Goal: Task Accomplishment & Management: Complete application form

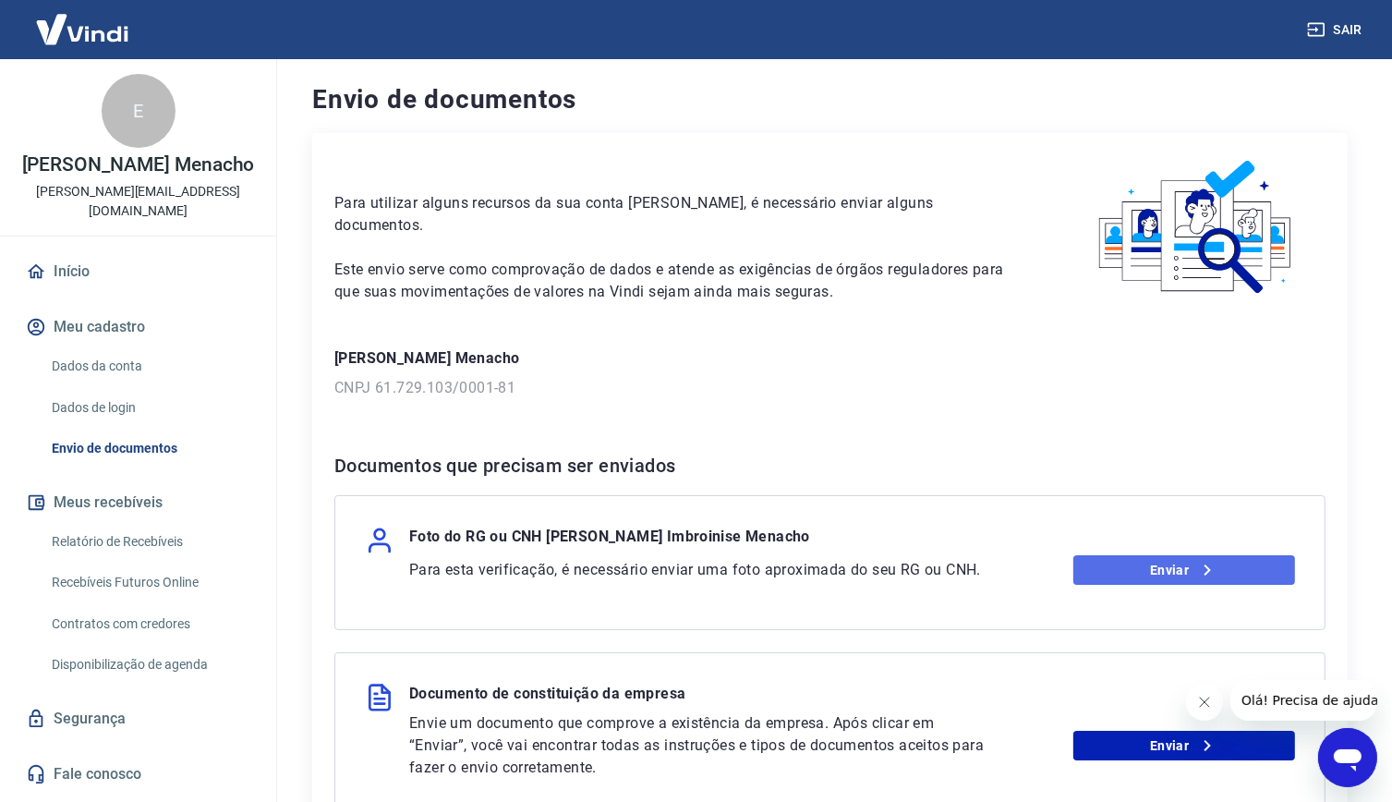
click at [1114, 556] on link "Enviar" at bounding box center [1184, 570] width 222 height 30
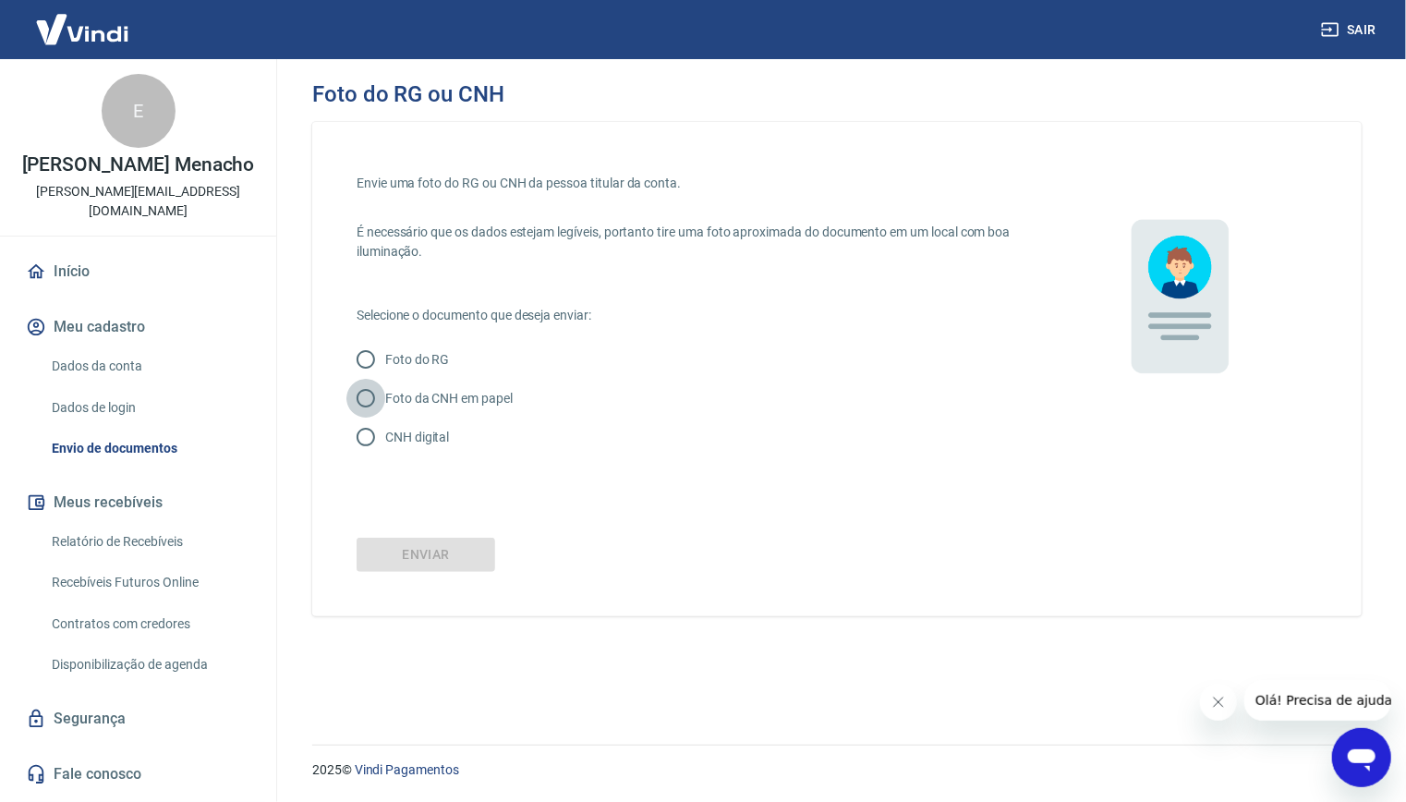
click at [362, 400] on input "Foto da CNH em papel" at bounding box center [365, 398] width 39 height 39
radio input "true"
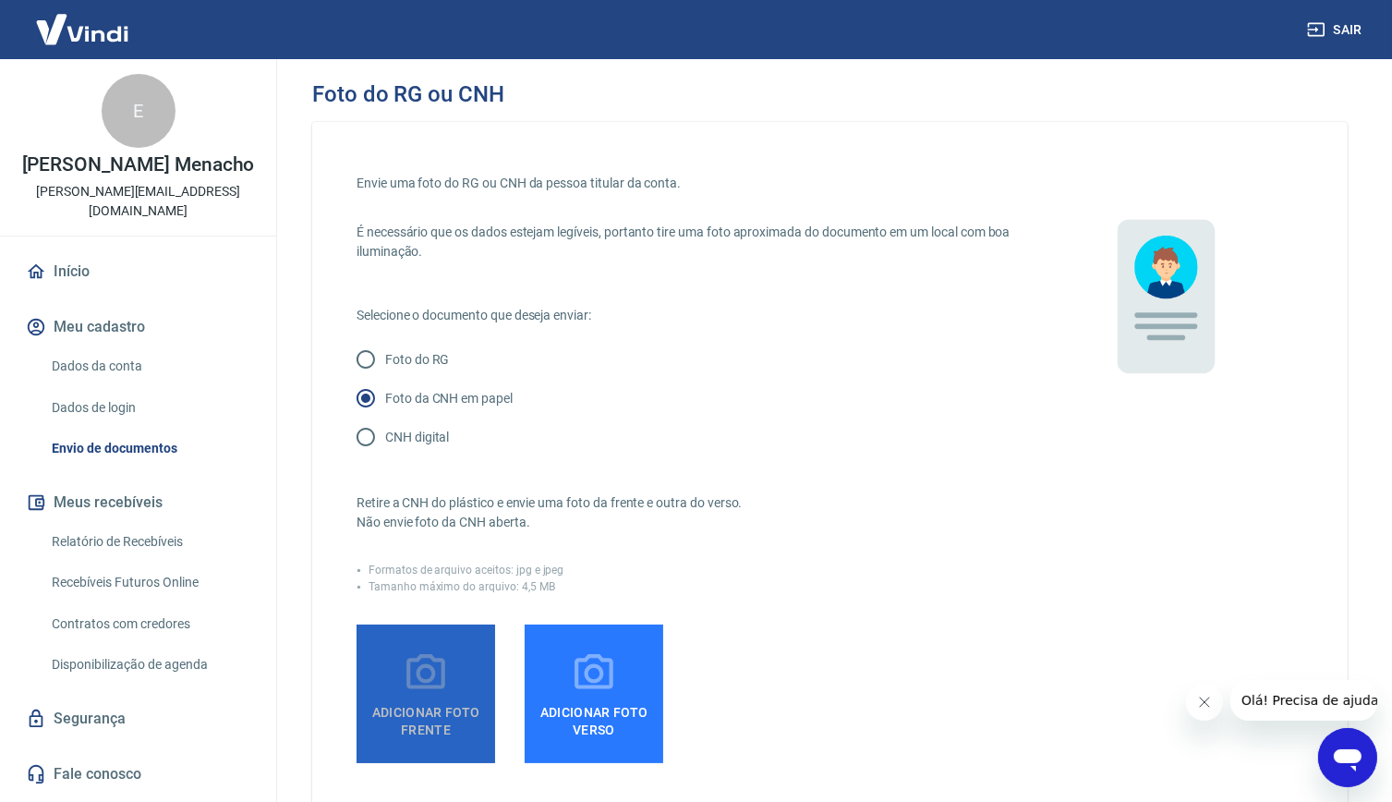
click at [405, 679] on icon at bounding box center [426, 673] width 46 height 46
click at [0, 0] on input "Adicionar foto frente" at bounding box center [0, 0] width 0 height 0
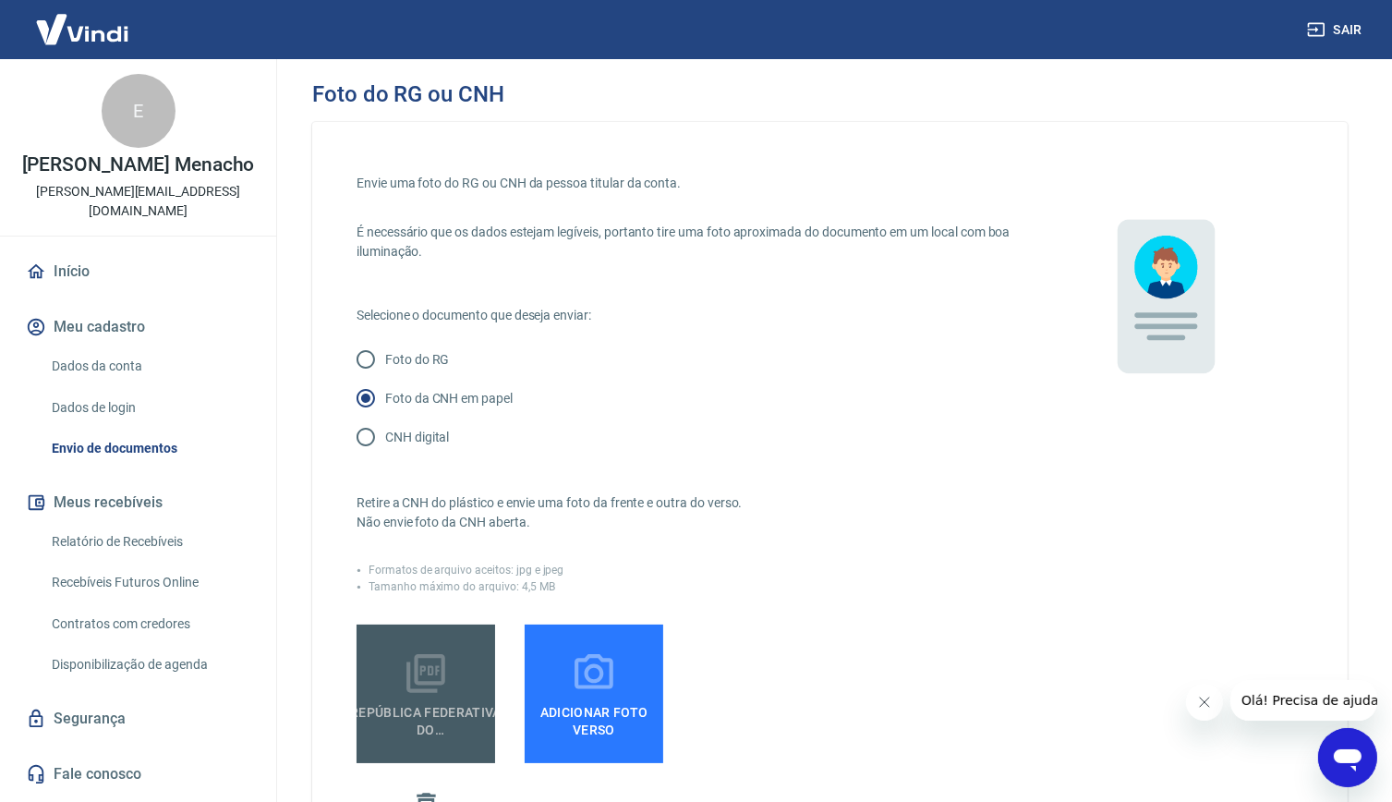
click at [444, 670] on icon at bounding box center [425, 673] width 39 height 39
click at [0, 0] on input "REPÚBLICA FEDERATIVA DO BRASIL.pdf" at bounding box center [0, 0] width 0 height 0
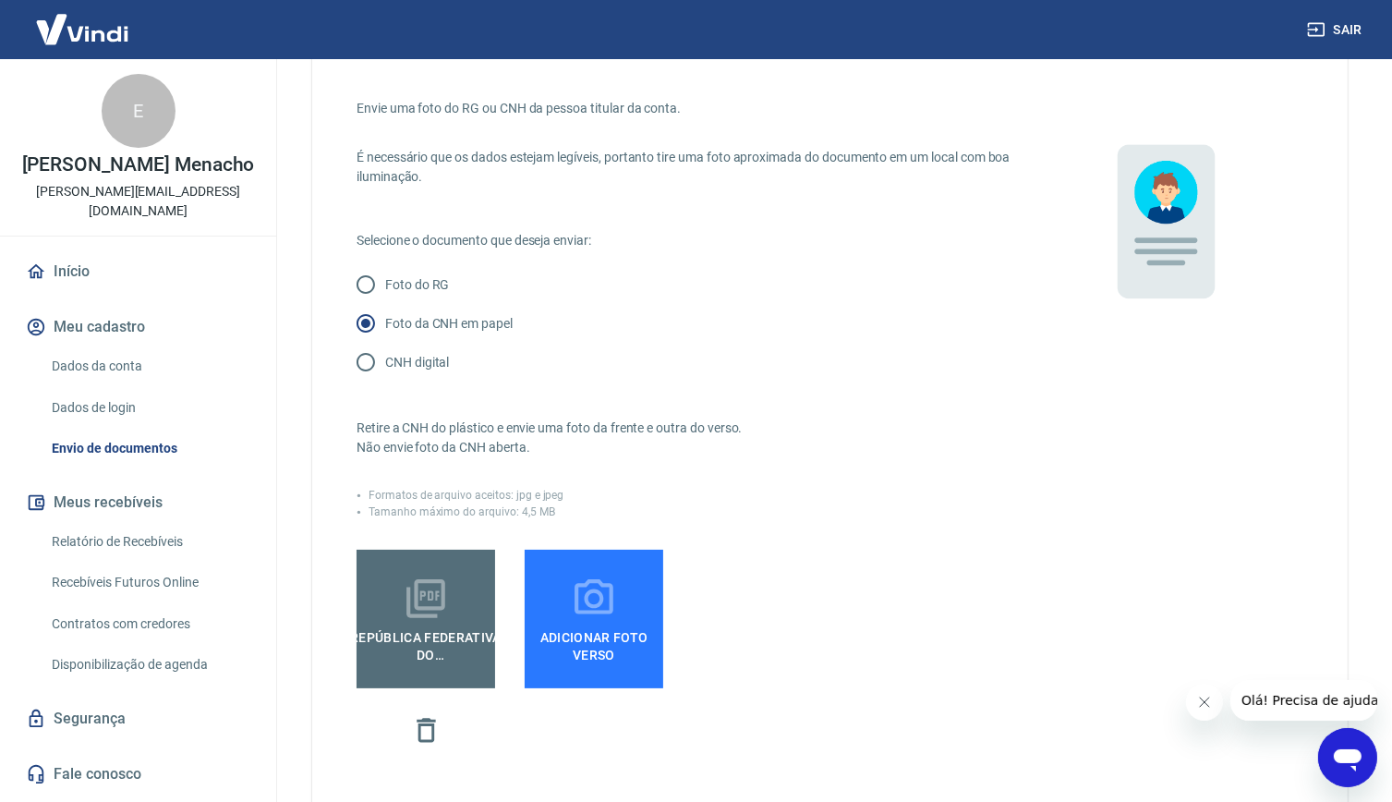
scroll to position [79, 0]
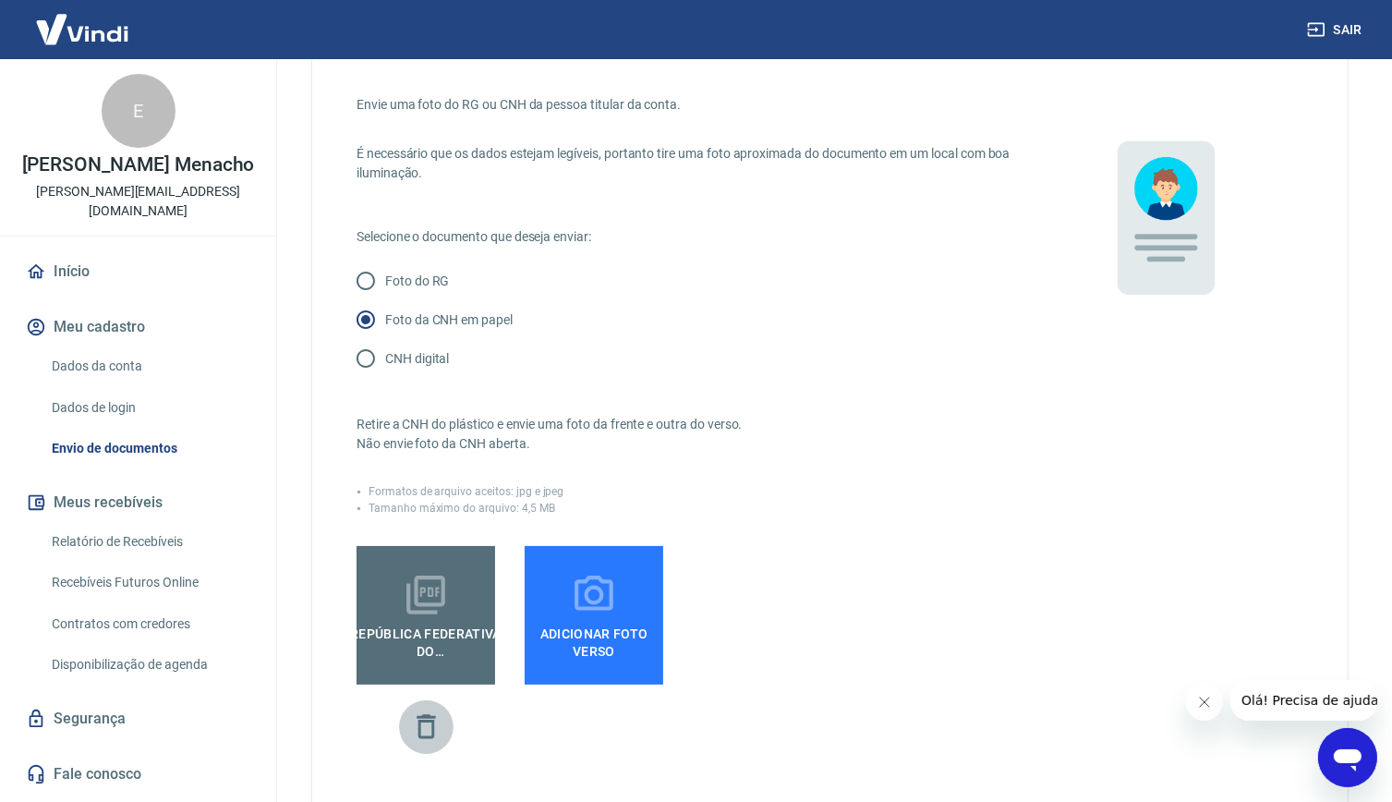
click at [444, 719] on button "button" at bounding box center [426, 726] width 54 height 54
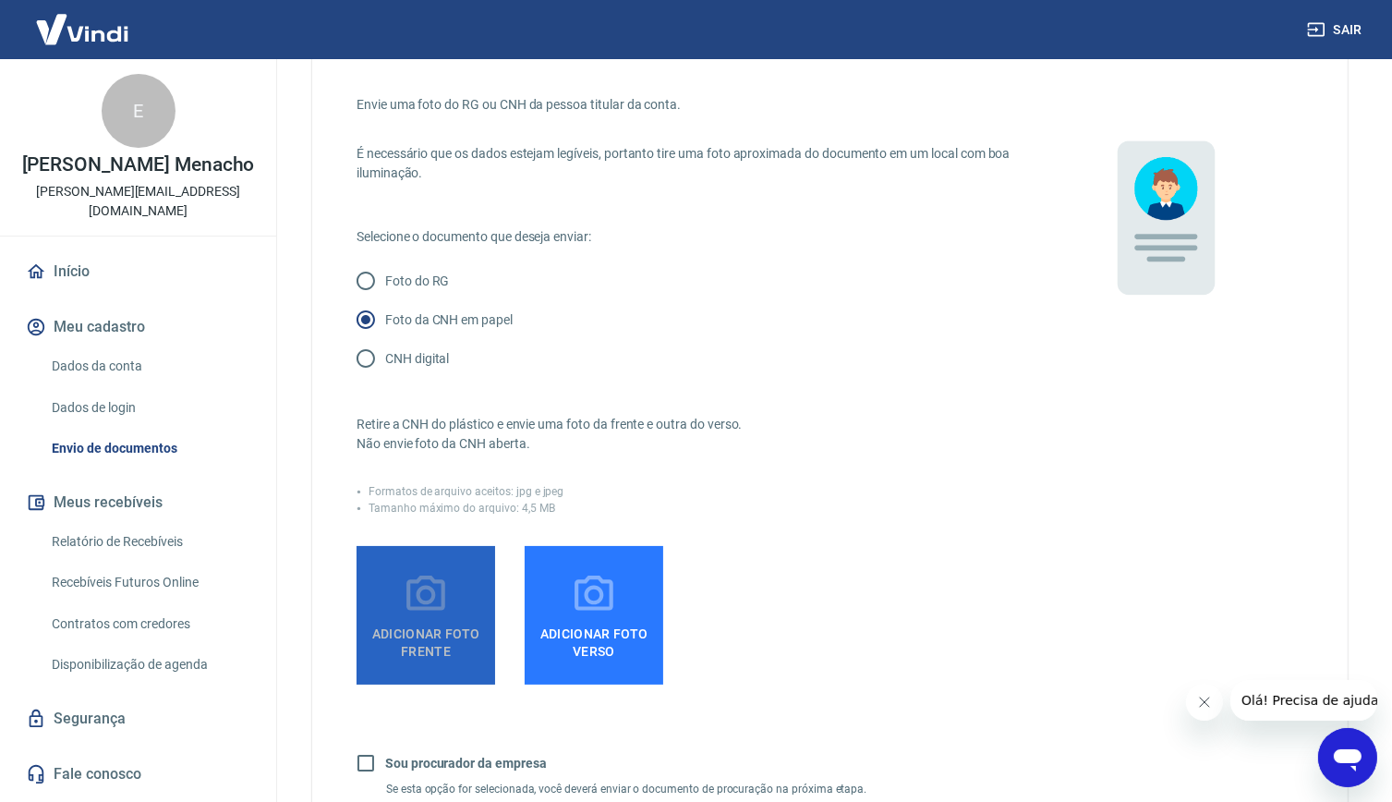
click at [457, 593] on label "Adicionar foto frente" at bounding box center [425, 615] width 139 height 139
click at [0, 0] on input "Adicionar foto frente" at bounding box center [0, 0] width 0 height 0
click at [409, 623] on span "Adicionar foto frente" at bounding box center [426, 639] width 124 height 42
click at [0, 0] on input "Adicionar foto frente" at bounding box center [0, 0] width 0 height 0
click at [406, 623] on span "Adicionar foto frente" at bounding box center [426, 639] width 124 height 42
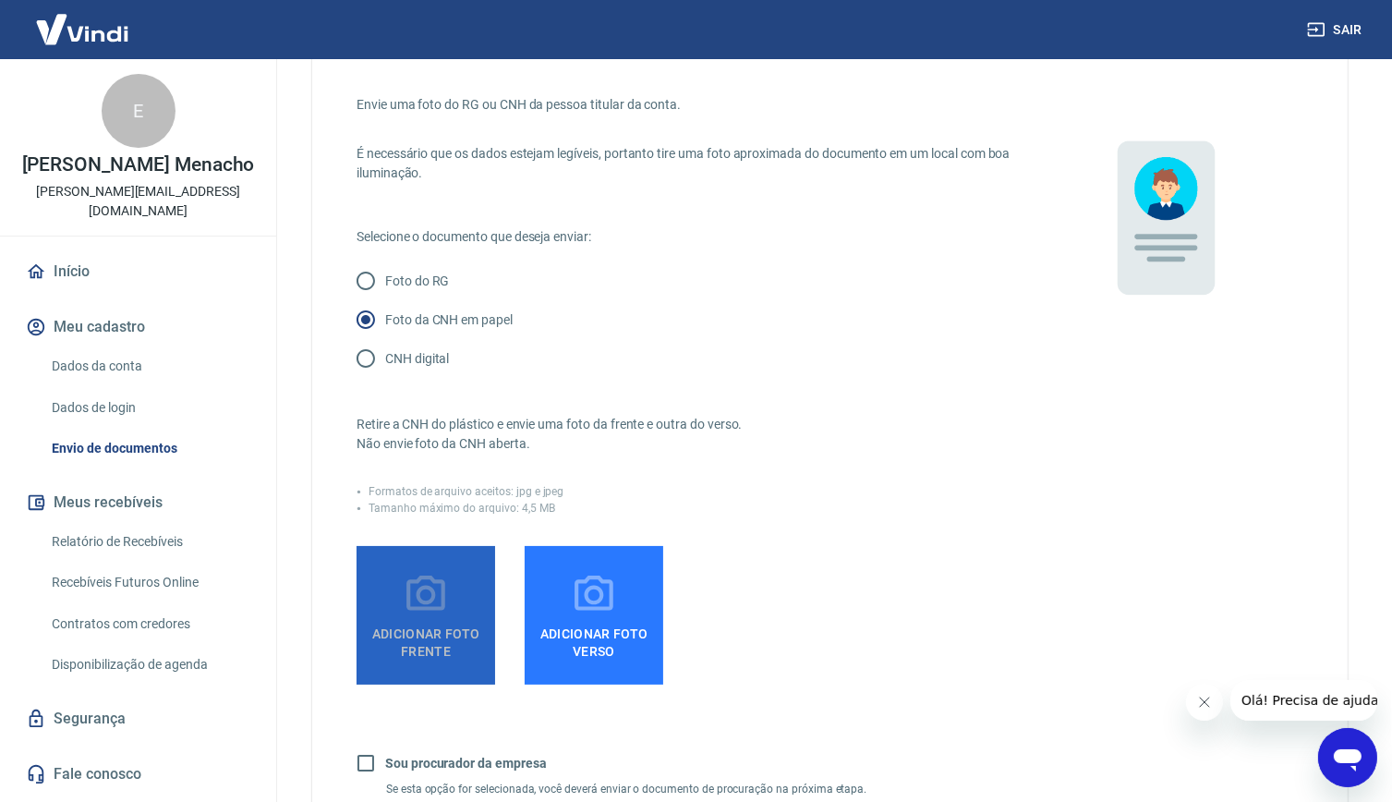
click at [0, 0] on input "Adicionar foto frente" at bounding box center [0, 0] width 0 height 0
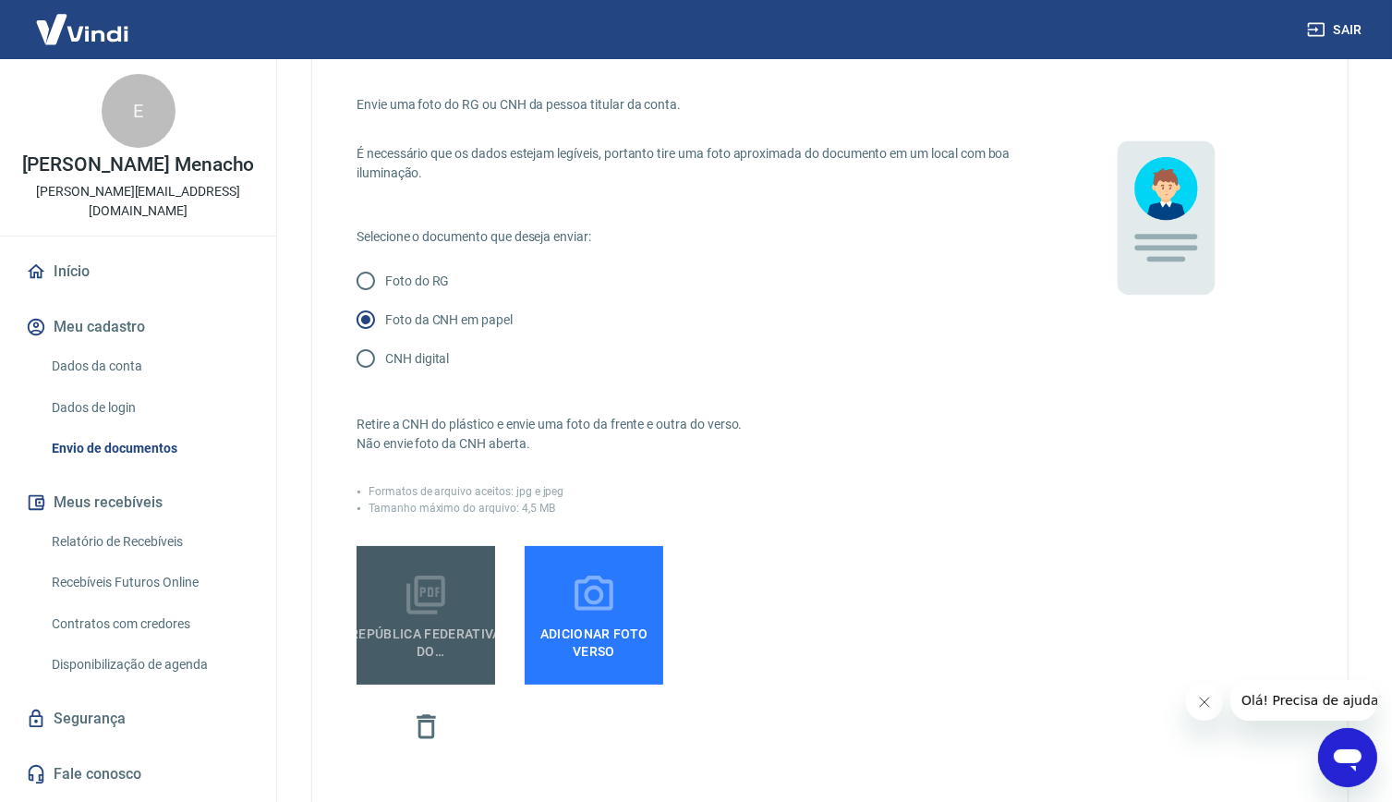
click at [429, 602] on icon at bounding box center [425, 594] width 39 height 39
click at [0, 0] on input "REPÚBLICA FEDERATIVA DO BRASIL.pdf" at bounding box center [0, 0] width 0 height 0
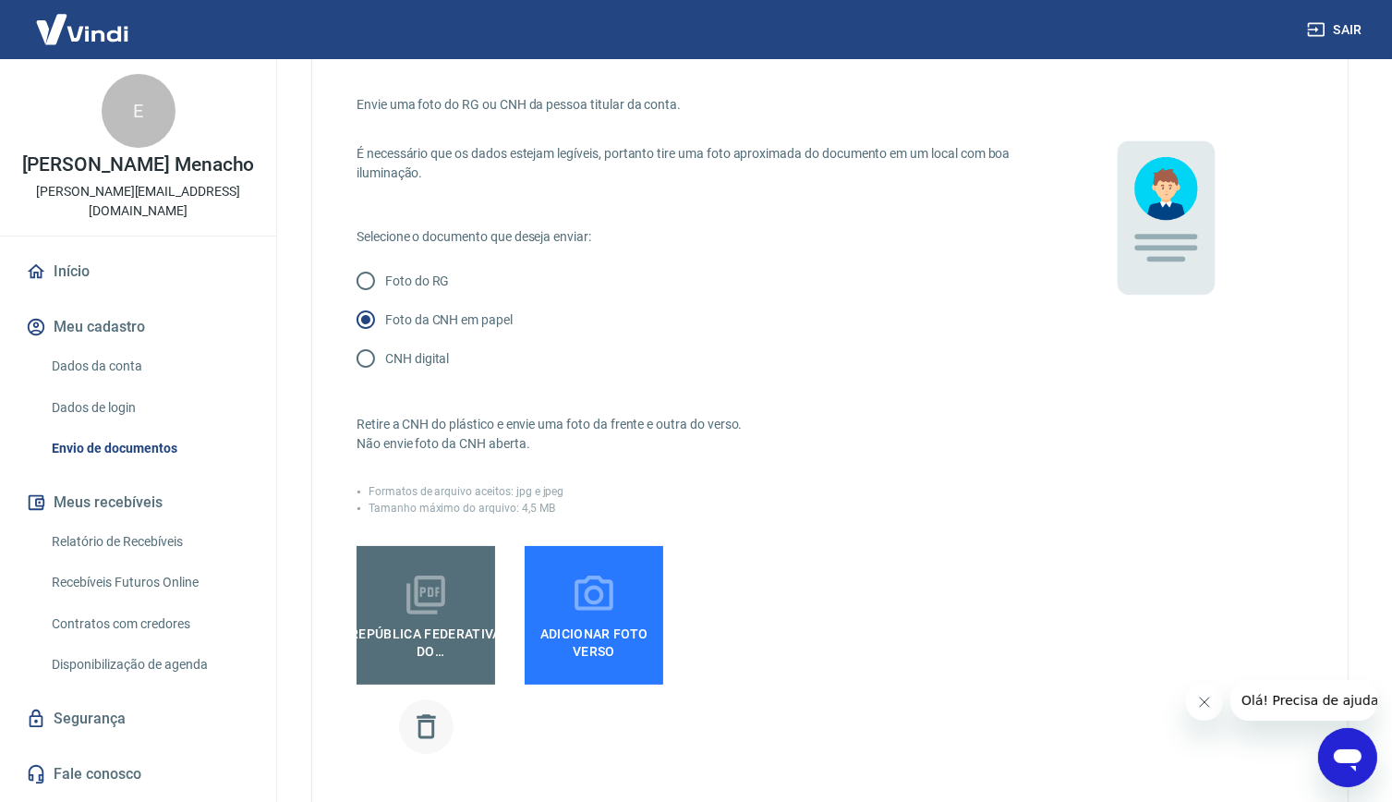
click at [413, 736] on icon "button" at bounding box center [426, 726] width 32 height 32
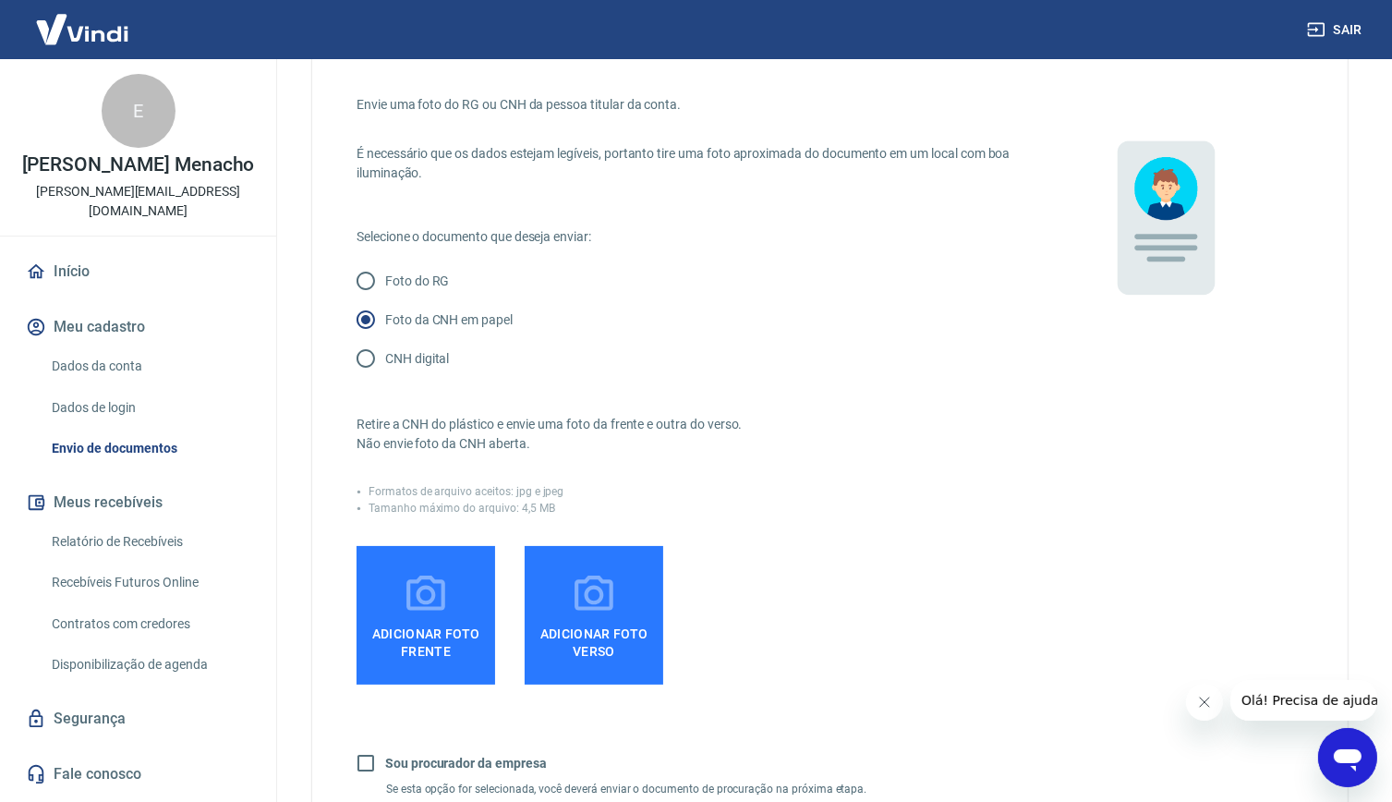
click at [407, 575] on icon at bounding box center [426, 595] width 46 height 46
click at [0, 0] on input "Adicionar foto frente" at bounding box center [0, 0] width 0 height 0
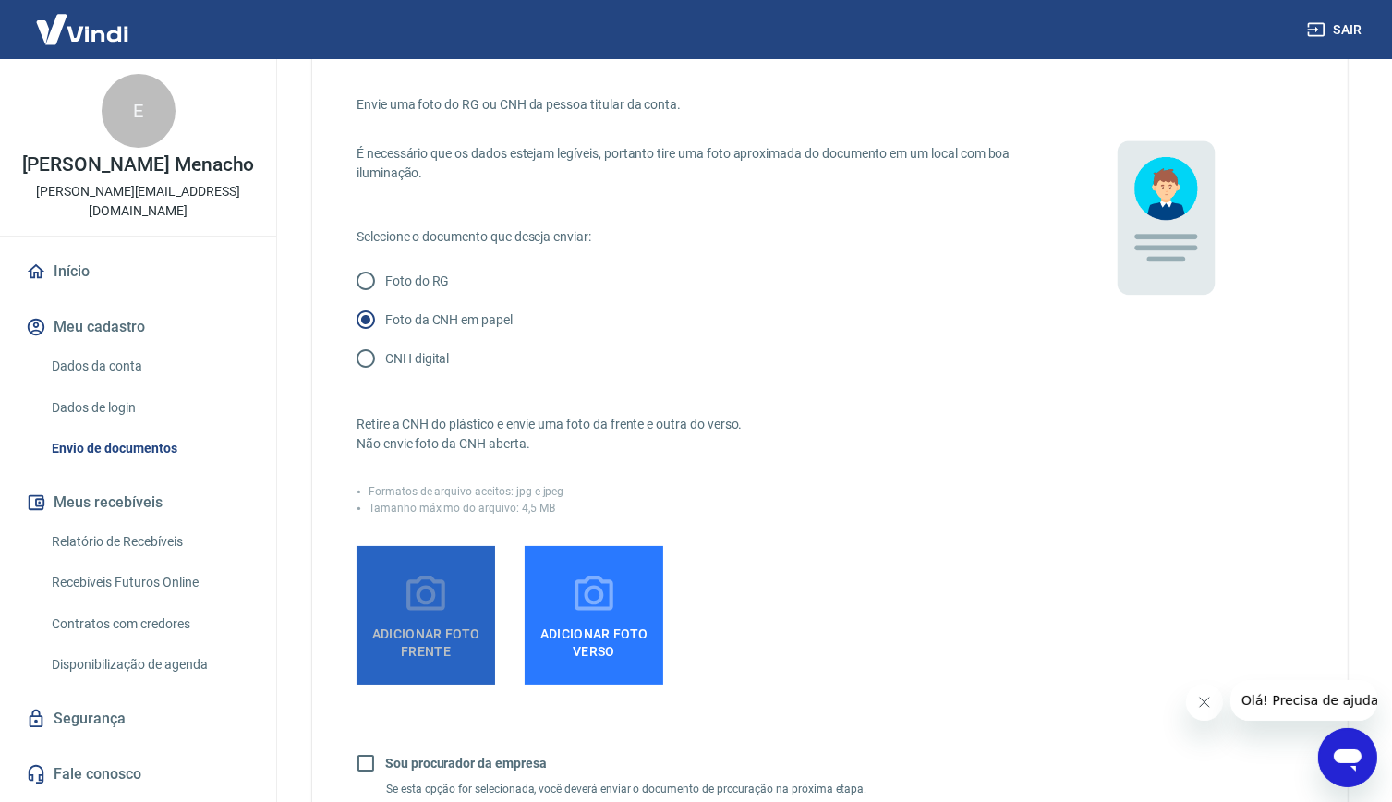
click at [477, 574] on label "Adicionar foto frente" at bounding box center [425, 615] width 139 height 139
click at [0, 0] on input "Adicionar foto frente" at bounding box center [0, 0] width 0 height 0
click at [419, 601] on icon at bounding box center [426, 595] width 46 height 46
click at [0, 0] on input "Adicionar foto frente" at bounding box center [0, 0] width 0 height 0
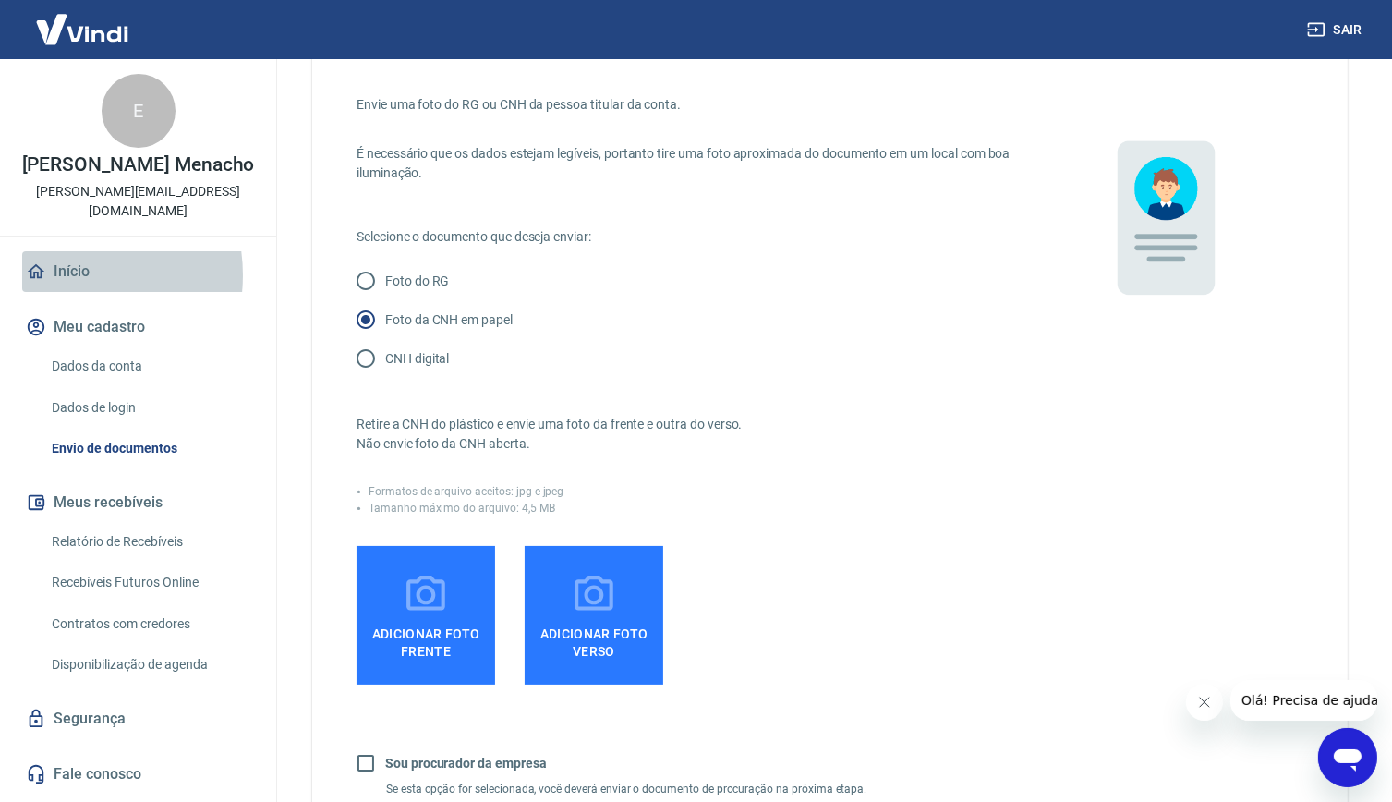
click at [62, 275] on link "Início" at bounding box center [138, 271] width 232 height 41
